Goal: Information Seeking & Learning: Check status

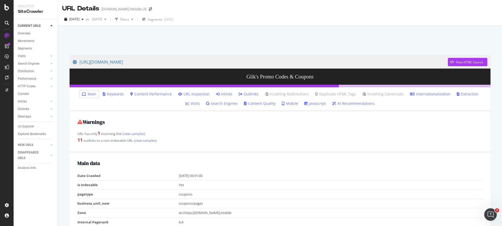
scroll to position [104, 0]
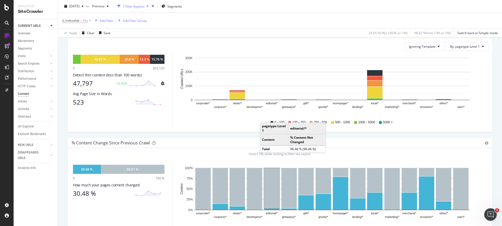
scroll to position [157, 0]
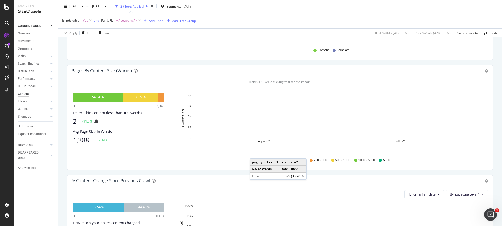
scroll to position [157, 0]
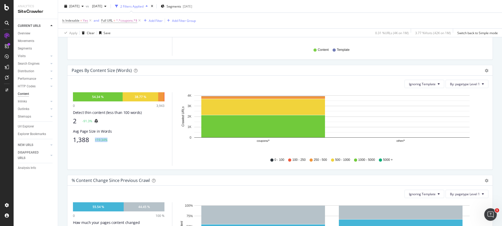
drag, startPoint x: 95, startPoint y: 140, endPoint x: 111, endPoint y: 142, distance: 16.2
click at [111, 142] on div "1,388 +19.34%" at bounding box center [118, 139] width 91 height 7
